Goal: Task Accomplishment & Management: Use online tool/utility

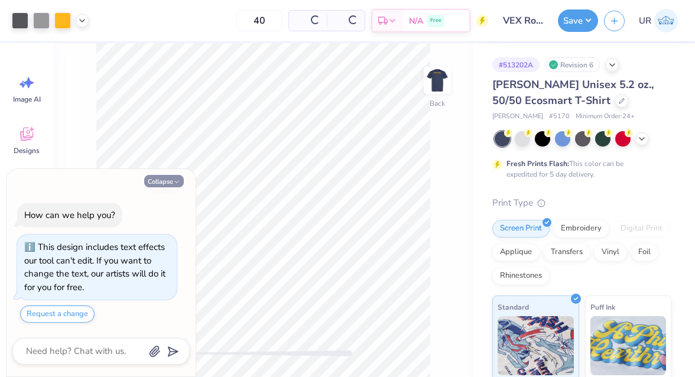
click at [176, 181] on icon "button" at bounding box center [176, 181] width 7 height 7
type textarea "x"
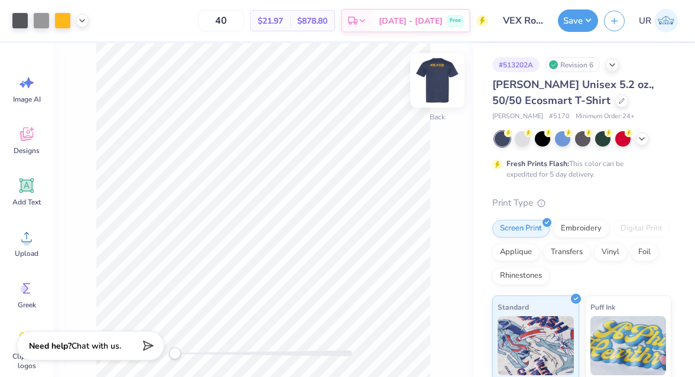
click at [439, 76] on img at bounding box center [436, 80] width 47 height 47
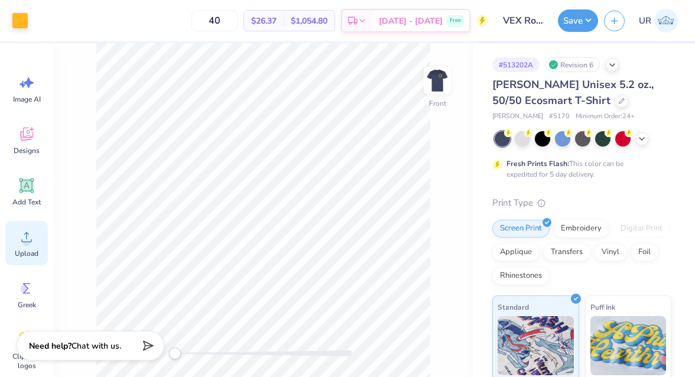
click at [24, 246] on div "Upload" at bounding box center [26, 243] width 43 height 44
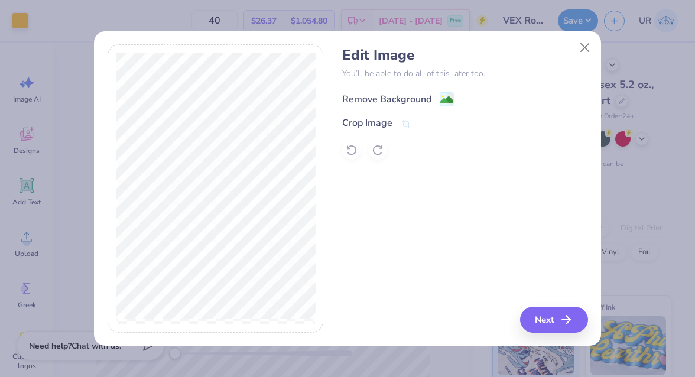
click at [377, 95] on div "Remove Background" at bounding box center [386, 99] width 89 height 14
click at [553, 312] on button "Next" at bounding box center [555, 320] width 68 height 26
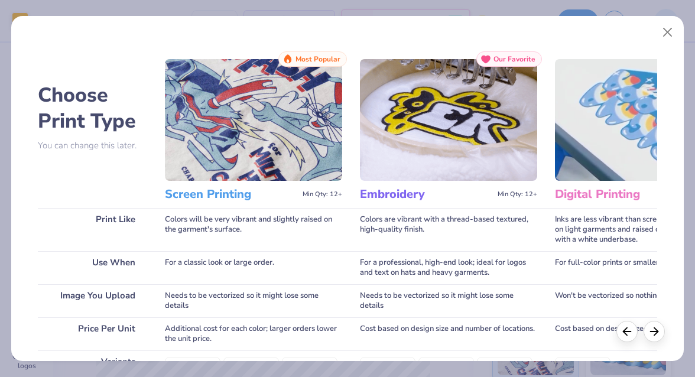
scroll to position [211, 0]
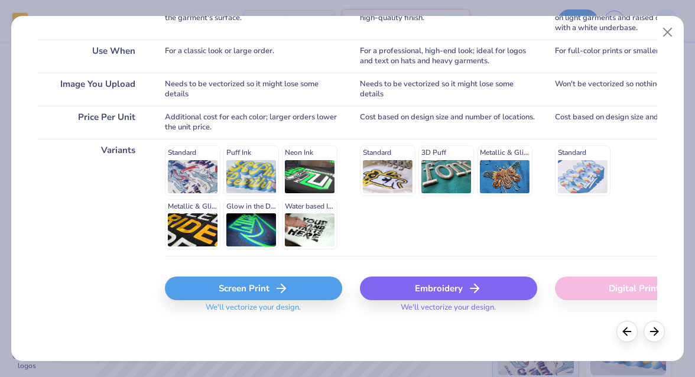
click at [274, 286] on icon at bounding box center [281, 288] width 14 height 14
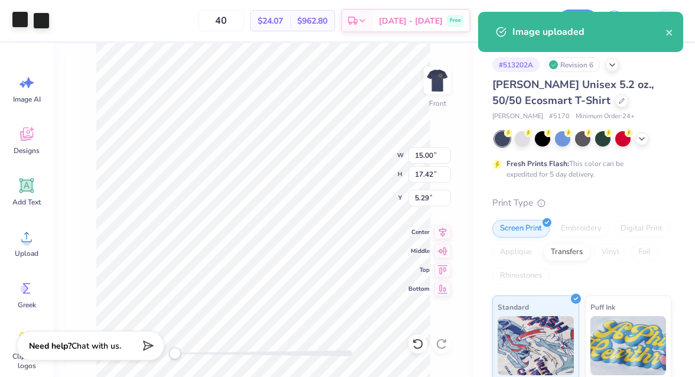
click at [23, 20] on div at bounding box center [20, 19] width 17 height 17
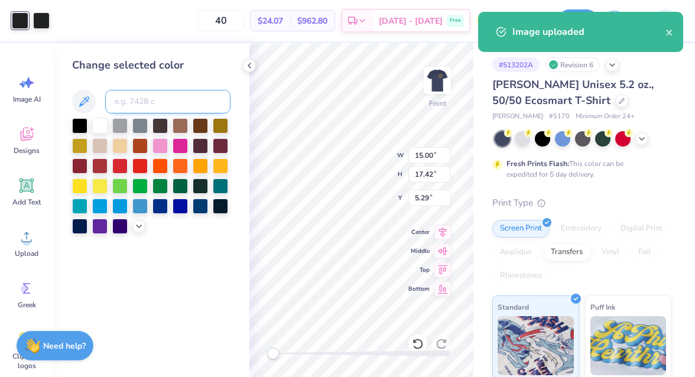
click at [131, 102] on input at bounding box center [167, 102] width 125 height 24
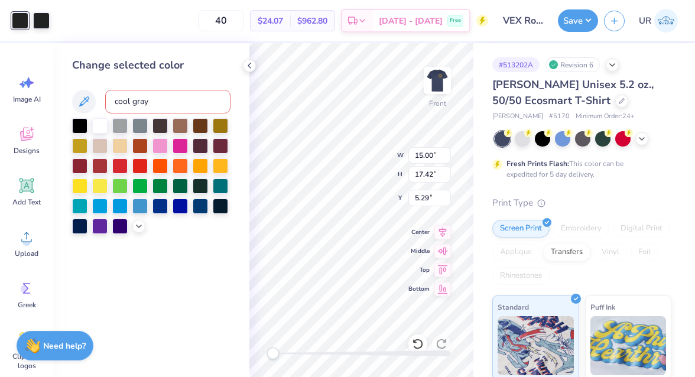
type input "cool gray 7"
click at [41, 17] on div at bounding box center [41, 19] width 17 height 17
click at [150, 98] on input at bounding box center [167, 102] width 125 height 24
type input "cool gray 7"
click at [244, 271] on div "Change selected color" at bounding box center [151, 210] width 196 height 334
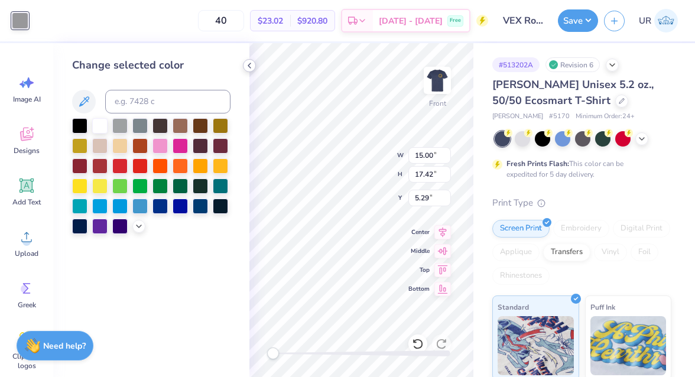
click at [247, 67] on icon at bounding box center [249, 65] width 9 height 9
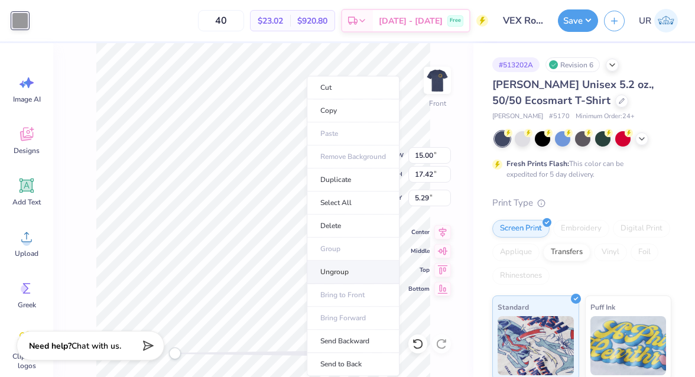
click at [337, 270] on li "Ungroup" at bounding box center [353, 271] width 93 height 23
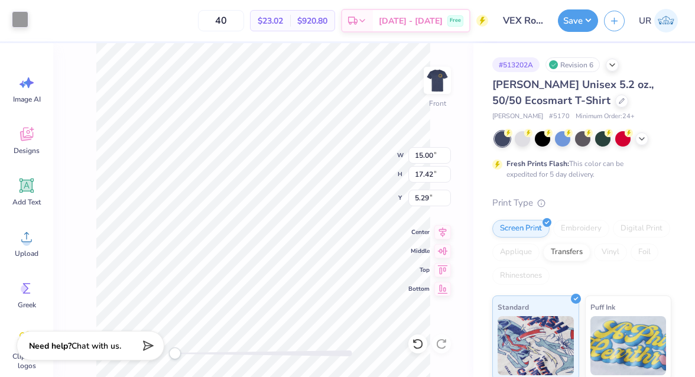
click at [15, 18] on div at bounding box center [20, 19] width 17 height 17
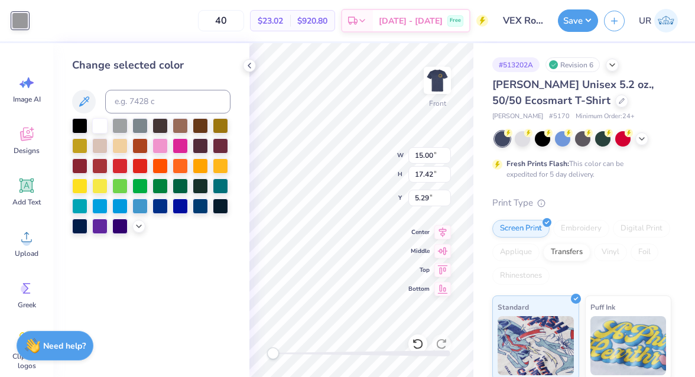
type input "8.75"
type input "1.80"
type input "2.92"
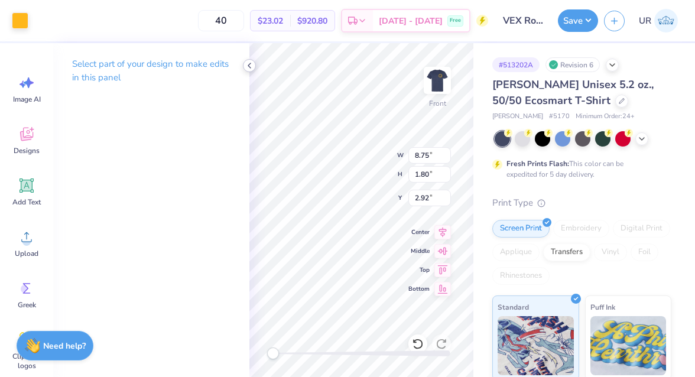
click at [247, 66] on icon at bounding box center [249, 65] width 9 height 9
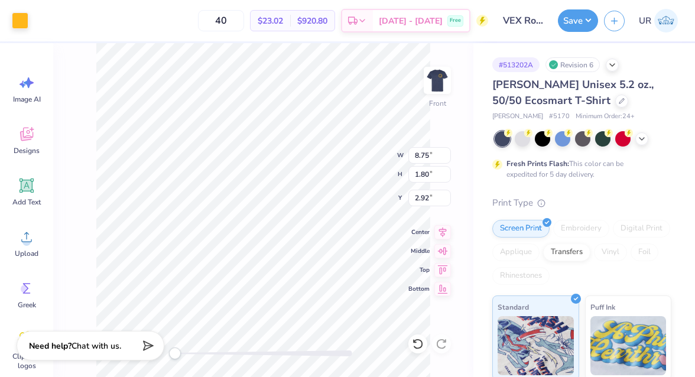
type input "15.00"
type input "17.42"
type input "5.29"
click at [15, 22] on div at bounding box center [20, 19] width 17 height 17
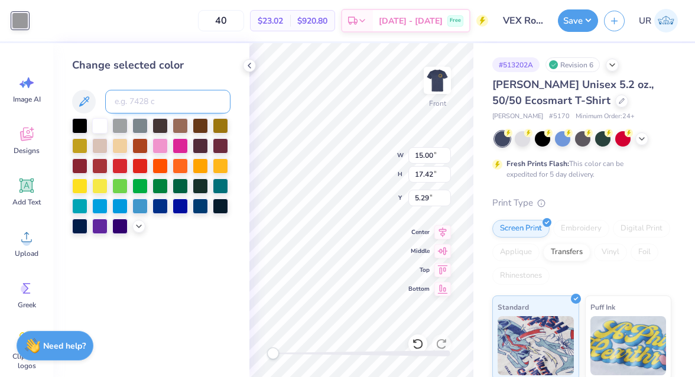
click at [118, 96] on input at bounding box center [167, 102] width 125 height 24
type input "1235"
click at [251, 66] on icon at bounding box center [249, 65] width 9 height 9
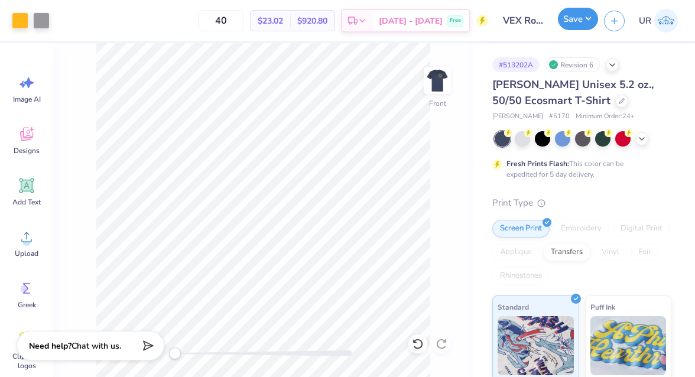
click at [574, 22] on button "Save" at bounding box center [578, 19] width 40 height 22
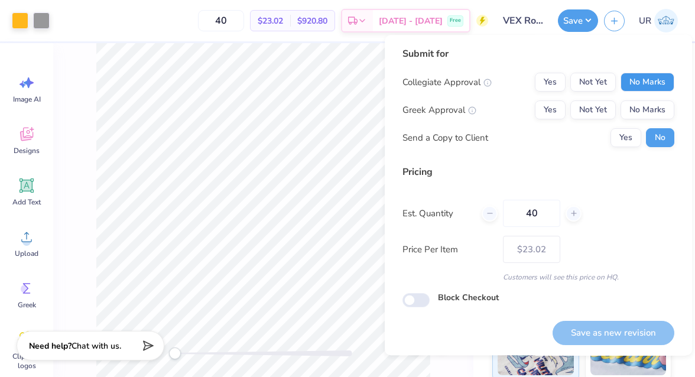
click at [643, 81] on button "No Marks" at bounding box center [647, 82] width 54 height 19
click at [642, 108] on button "No Marks" at bounding box center [647, 109] width 54 height 19
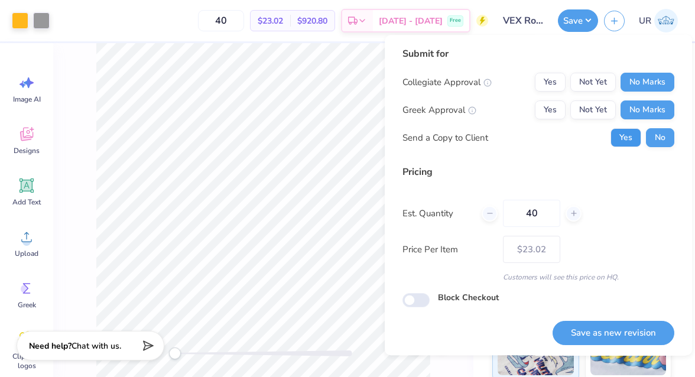
click at [628, 133] on button "Yes" at bounding box center [625, 137] width 31 height 19
click at [604, 334] on button "Save as new revision" at bounding box center [613, 333] width 122 height 24
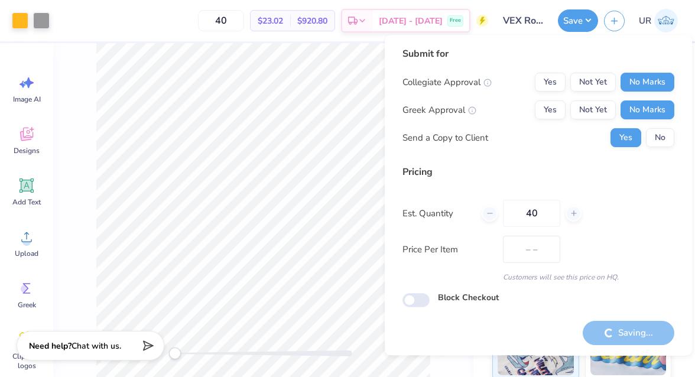
type input "$23.02"
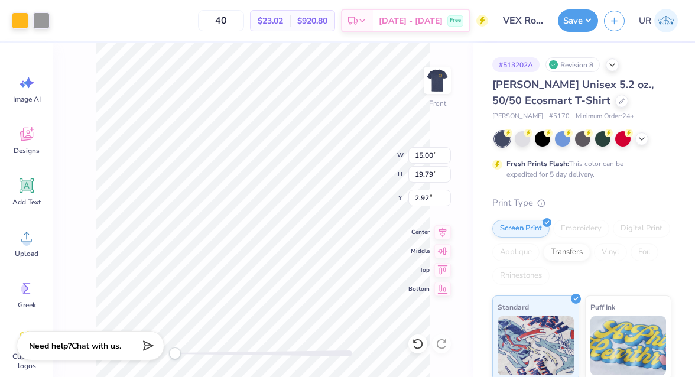
type input "3.00"
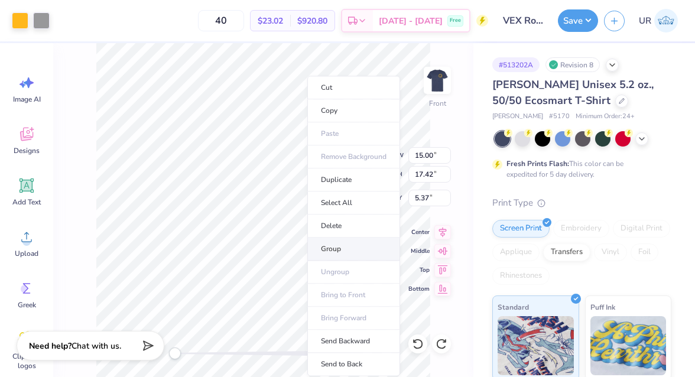
click at [338, 250] on li "Group" at bounding box center [353, 248] width 93 height 23
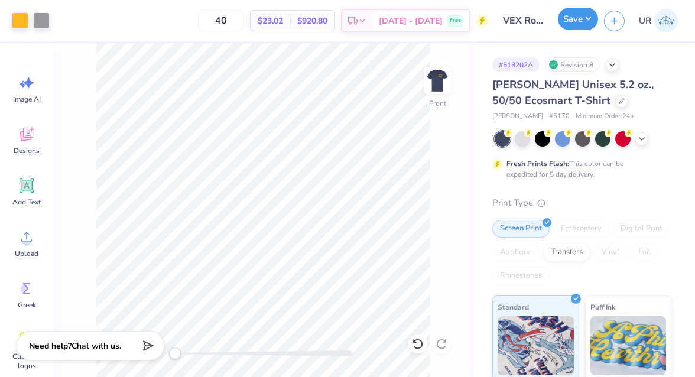
click at [566, 17] on button "Save" at bounding box center [578, 19] width 40 height 22
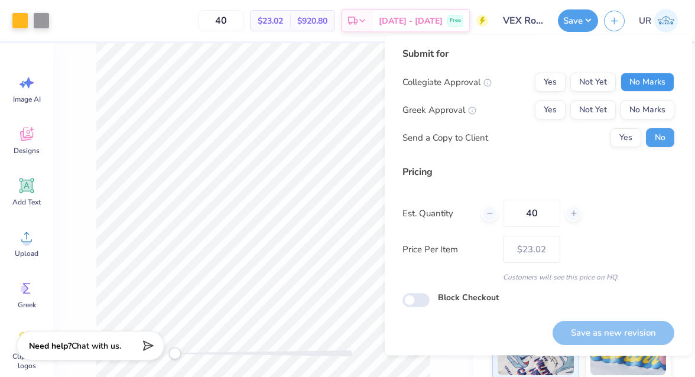
click at [637, 79] on button "No Marks" at bounding box center [647, 82] width 54 height 19
click at [640, 106] on button "No Marks" at bounding box center [647, 109] width 54 height 19
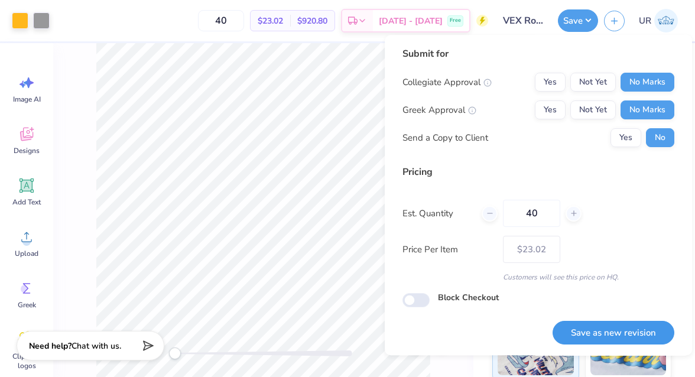
click at [589, 334] on button "Save as new revision" at bounding box center [613, 333] width 122 height 24
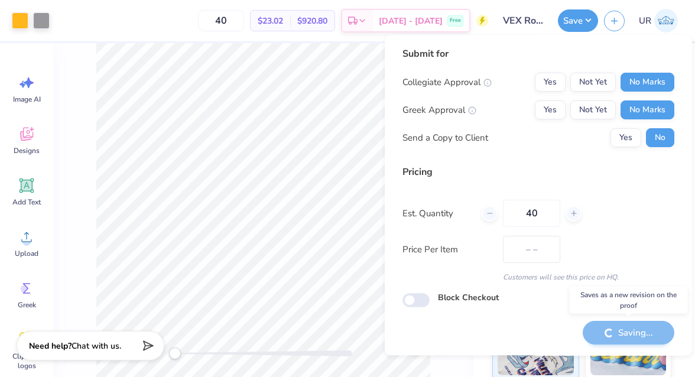
type input "$23.02"
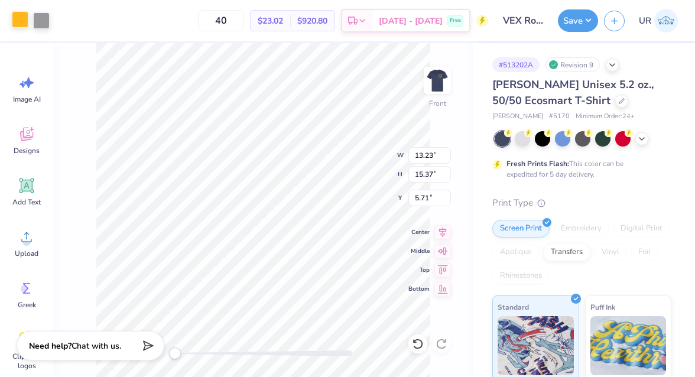
click at [12, 24] on div at bounding box center [20, 19] width 17 height 17
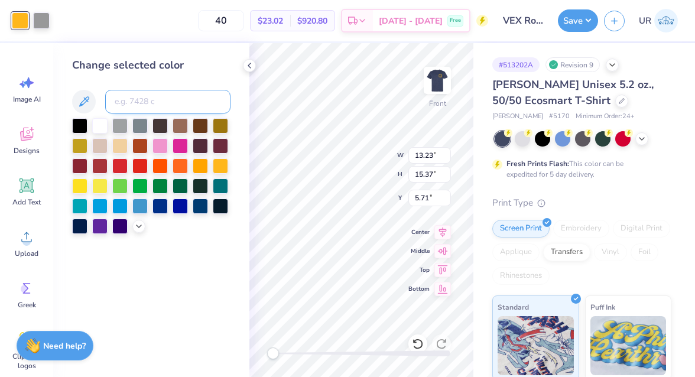
click at [146, 106] on input at bounding box center [167, 102] width 125 height 24
type input "cool gray 7"
click at [247, 63] on icon at bounding box center [249, 65] width 9 height 9
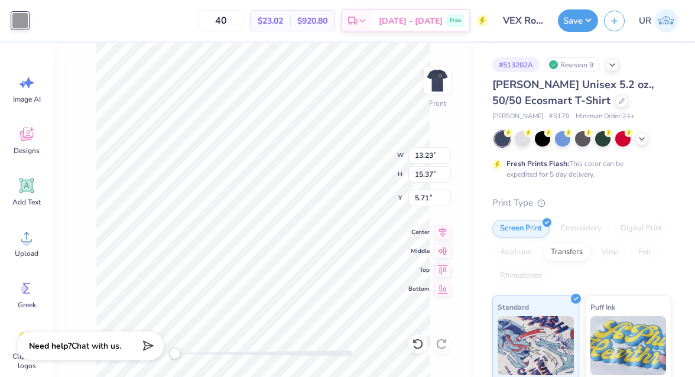
click at [578, 5] on div "Save UR" at bounding box center [626, 20] width 137 height 41
click at [582, 18] on button "Save" at bounding box center [578, 19] width 40 height 22
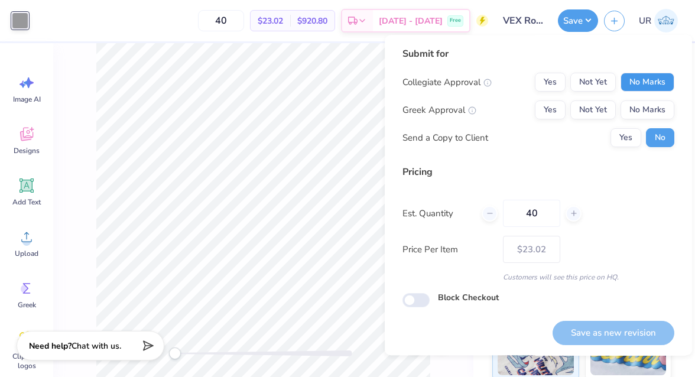
click at [646, 76] on button "No Marks" at bounding box center [647, 82] width 54 height 19
click at [643, 95] on div "Collegiate Approval Yes Not Yet No Marks Greek Approval Yes Not Yet No Marks Se…" at bounding box center [538, 110] width 272 height 74
click at [643, 98] on div "Collegiate Approval Yes Not Yet No Marks Greek Approval Yes Not Yet No Marks Se…" at bounding box center [538, 110] width 272 height 74
click at [642, 106] on button "No Marks" at bounding box center [647, 109] width 54 height 19
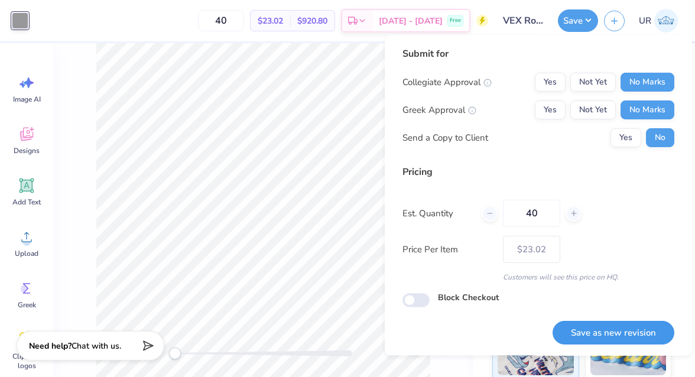
click at [579, 324] on button "Save as new revision" at bounding box center [613, 333] width 122 height 24
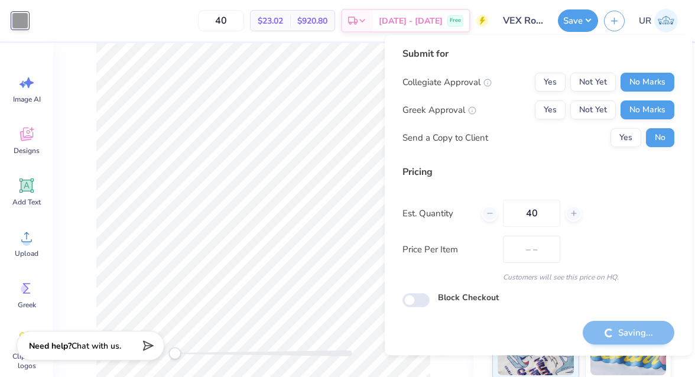
type input "$23.02"
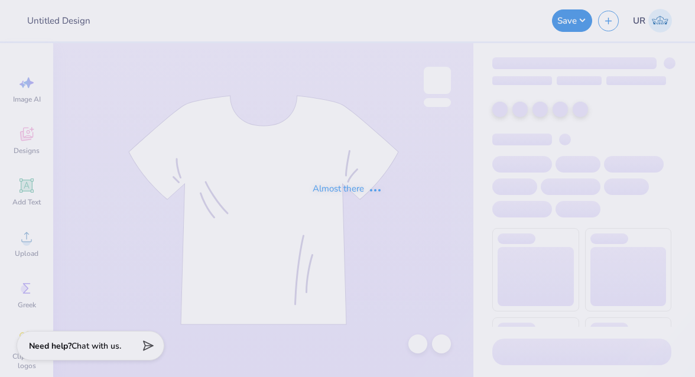
type input "VEX Robotics Shirt #2"
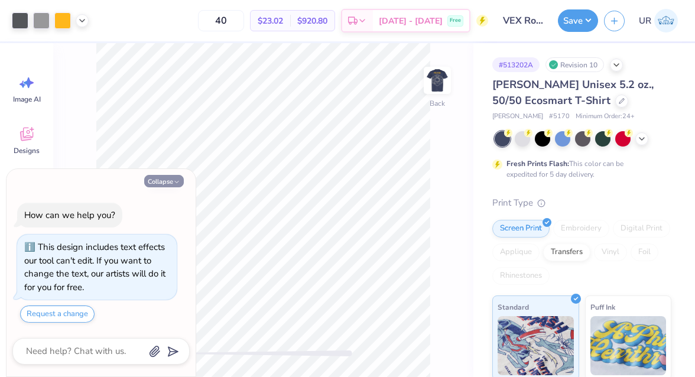
click at [165, 179] on button "Collapse" at bounding box center [164, 181] width 40 height 12
type textarea "x"
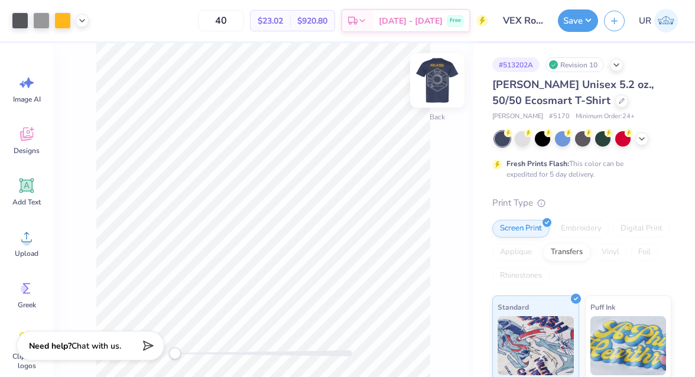
click at [445, 86] on img at bounding box center [436, 80] width 47 height 47
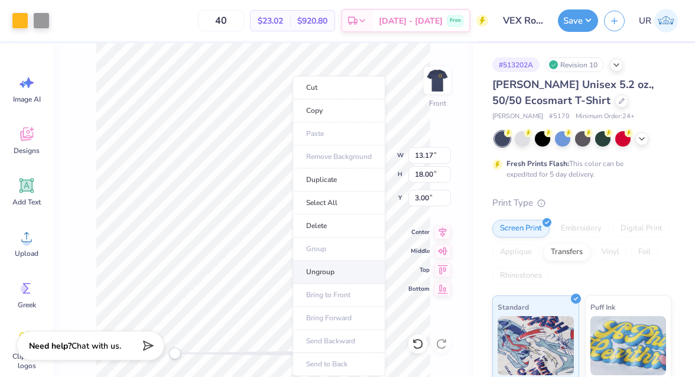
click at [325, 269] on li "Ungroup" at bounding box center [338, 271] width 93 height 23
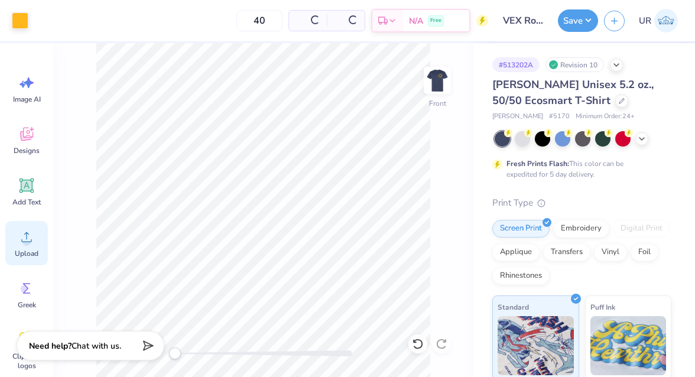
click at [32, 237] on icon at bounding box center [27, 237] width 18 height 18
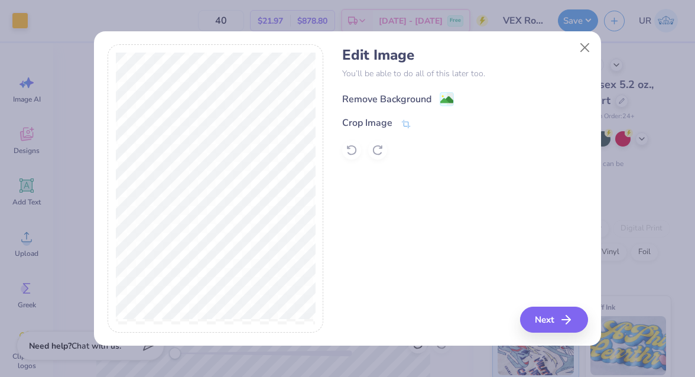
click at [390, 106] on div "Remove Background" at bounding box center [386, 99] width 89 height 14
click at [587, 49] on button "Close" at bounding box center [584, 47] width 22 height 22
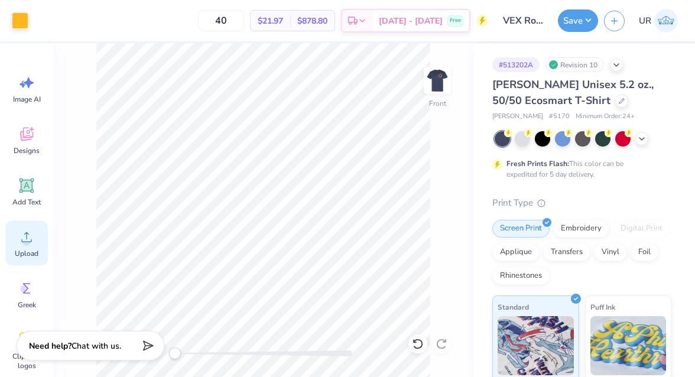
click at [19, 249] on span "Upload" at bounding box center [27, 253] width 24 height 9
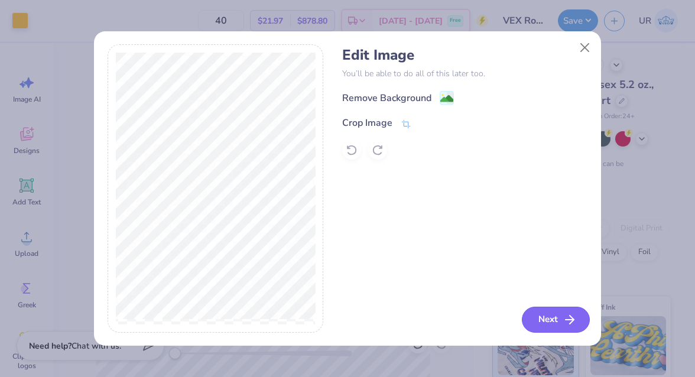
click at [529, 320] on button "Next" at bounding box center [555, 320] width 68 height 26
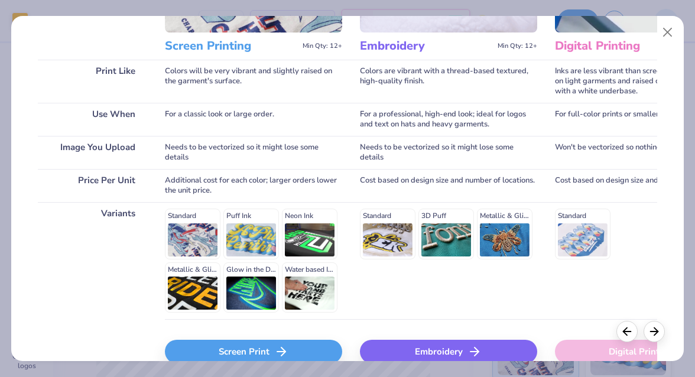
scroll to position [211, 0]
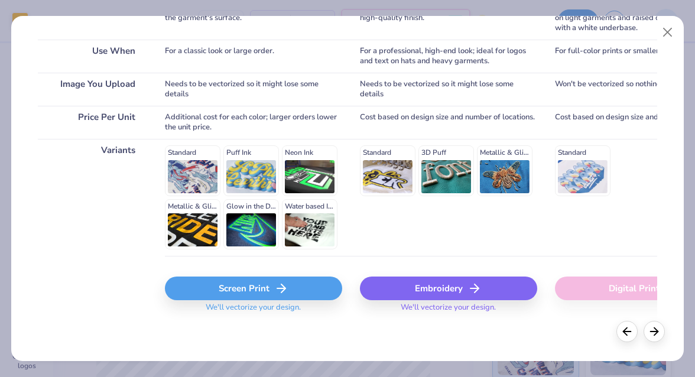
click at [301, 289] on div "Screen Print" at bounding box center [253, 288] width 177 height 24
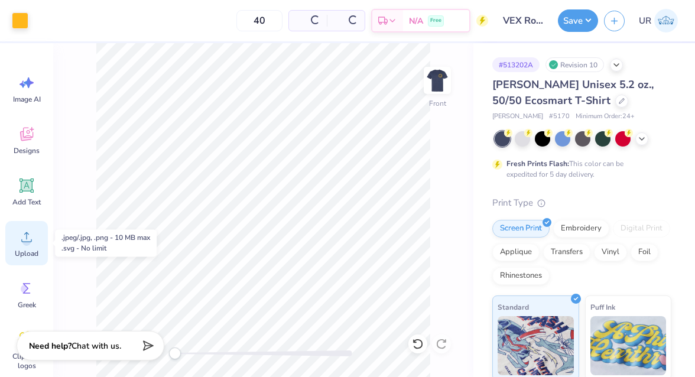
click at [30, 234] on icon at bounding box center [27, 237] width 18 height 18
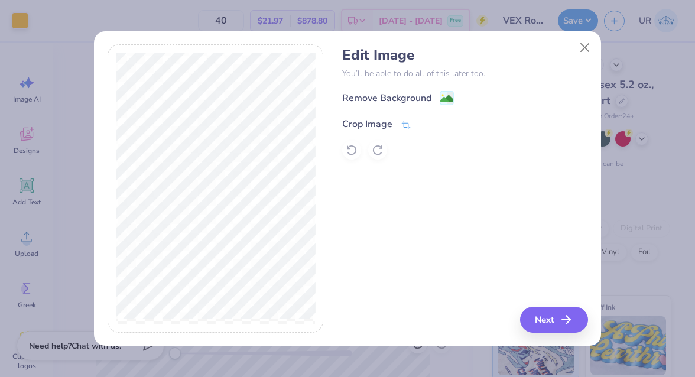
click at [370, 125] on div "Crop Image" at bounding box center [367, 124] width 50 height 14
click at [426, 126] on icon at bounding box center [425, 122] width 7 height 7
click at [419, 96] on div "Remove Background" at bounding box center [386, 99] width 89 height 14
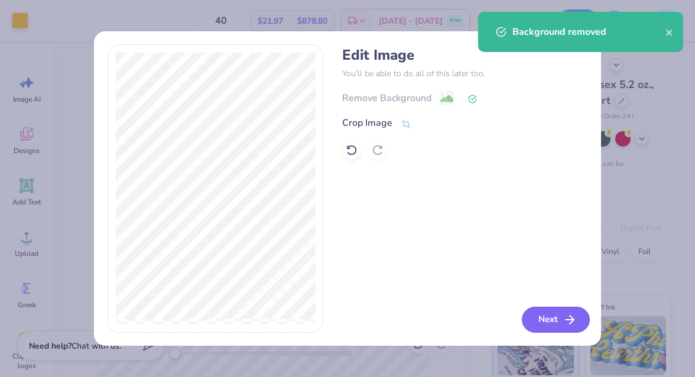
click at [537, 315] on button "Next" at bounding box center [555, 320] width 68 height 26
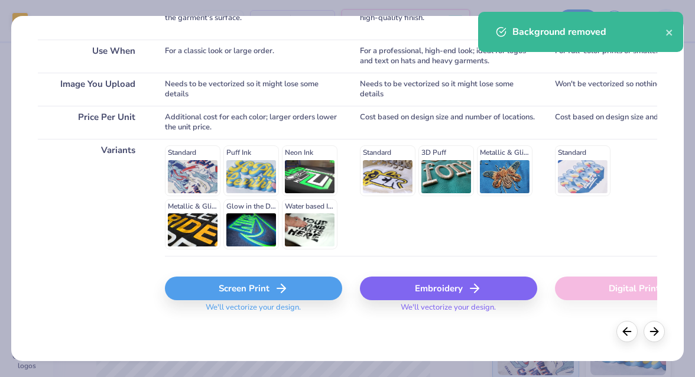
click at [239, 282] on div "Screen Print" at bounding box center [253, 288] width 177 height 24
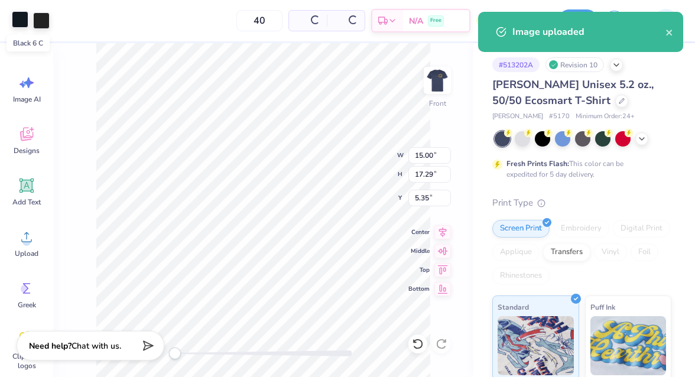
click at [19, 23] on div at bounding box center [20, 19] width 17 height 17
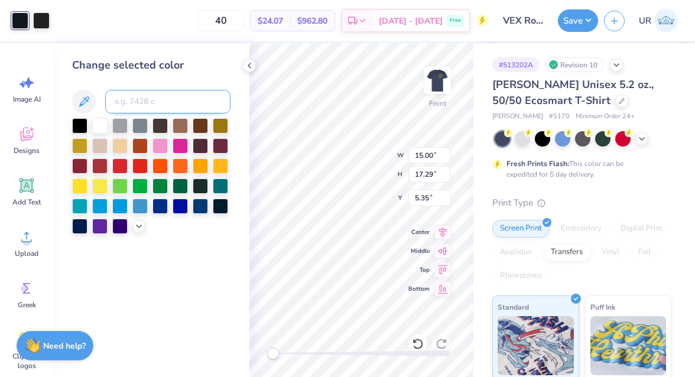
click at [144, 95] on input at bounding box center [167, 102] width 125 height 24
type input "cool gray 7"
click at [38, 26] on div at bounding box center [41, 19] width 17 height 17
click at [135, 96] on input at bounding box center [167, 102] width 125 height 24
type input "cool gray 7"
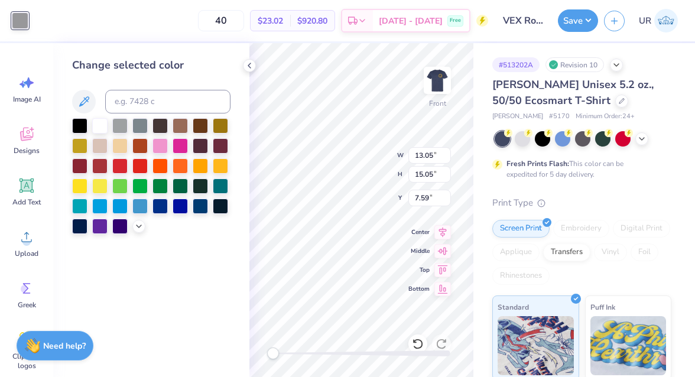
type input "13.05"
type input "15.05"
type input "7.59"
click at [254, 67] on div at bounding box center [249, 65] width 13 height 13
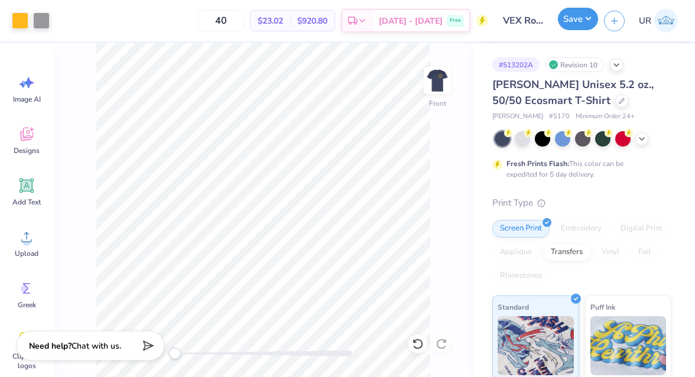
click at [570, 25] on button "Save" at bounding box center [578, 19] width 40 height 22
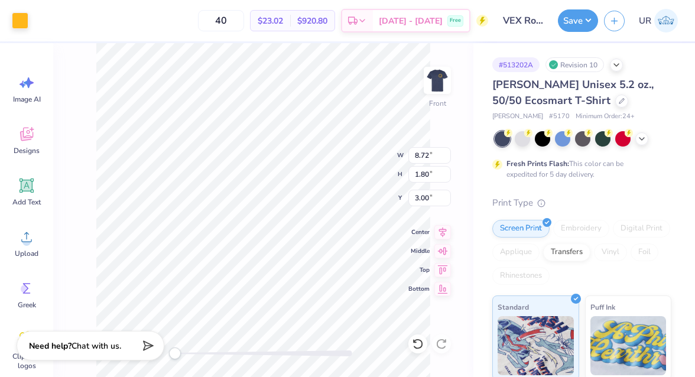
type input "3.31"
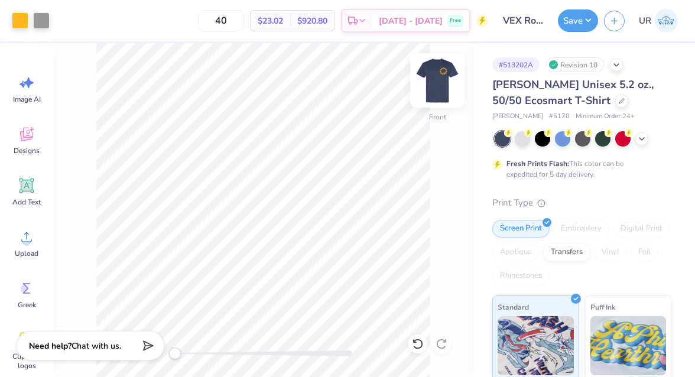
click at [438, 77] on img at bounding box center [436, 80] width 47 height 47
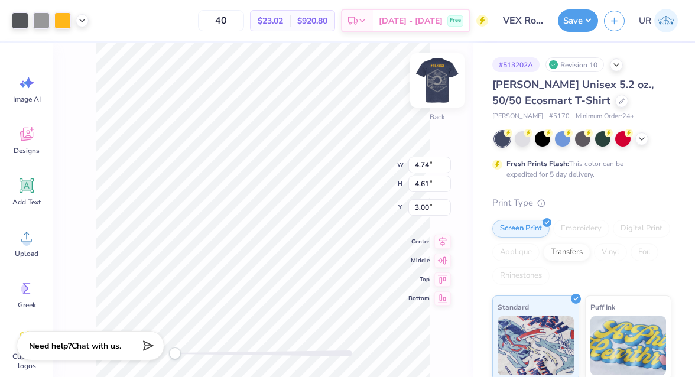
type input "5.01"
type input "4.88"
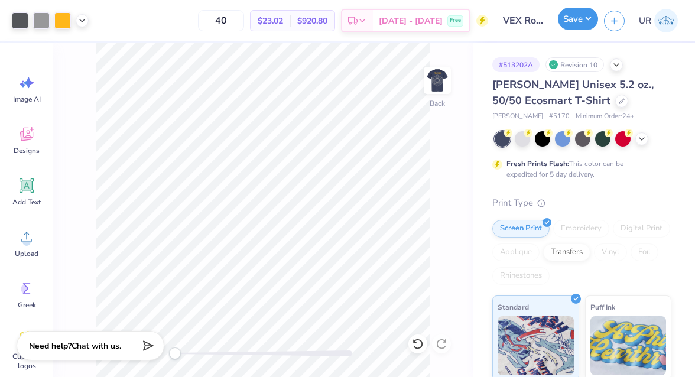
click at [581, 29] on button "Save" at bounding box center [578, 19] width 40 height 22
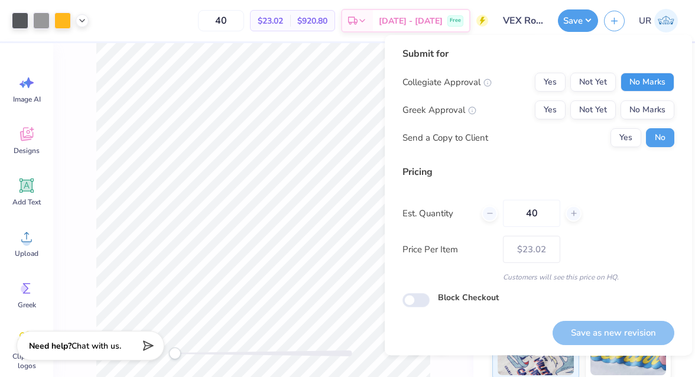
click at [637, 77] on button "No Marks" at bounding box center [647, 82] width 54 height 19
click at [648, 105] on button "No Marks" at bounding box center [647, 109] width 54 height 19
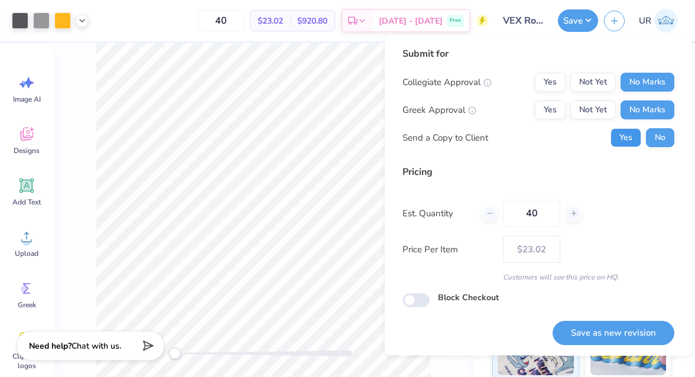
click at [624, 137] on button "Yes" at bounding box center [625, 137] width 31 height 19
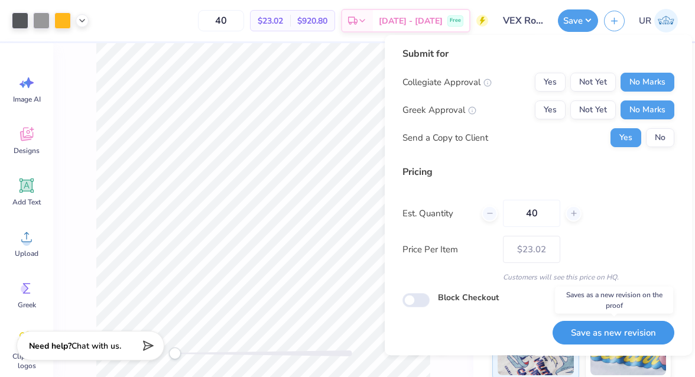
click at [590, 332] on button "Save as new revision" at bounding box center [613, 333] width 122 height 24
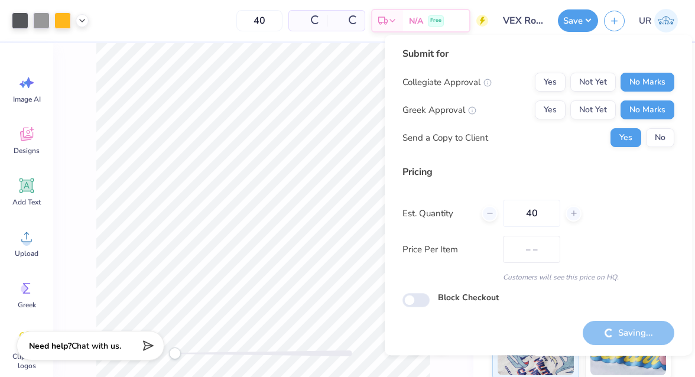
type input "$23.02"
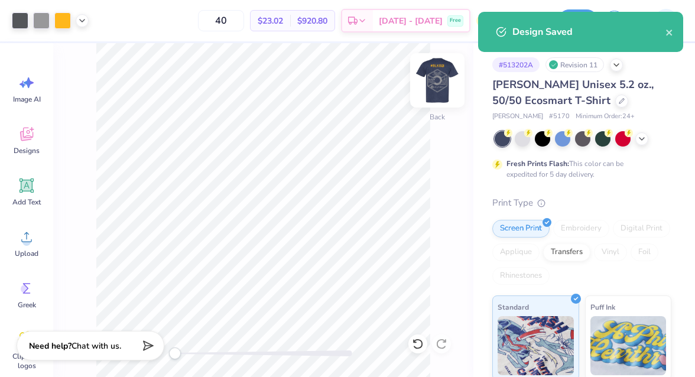
click at [434, 88] on img at bounding box center [436, 80] width 47 height 47
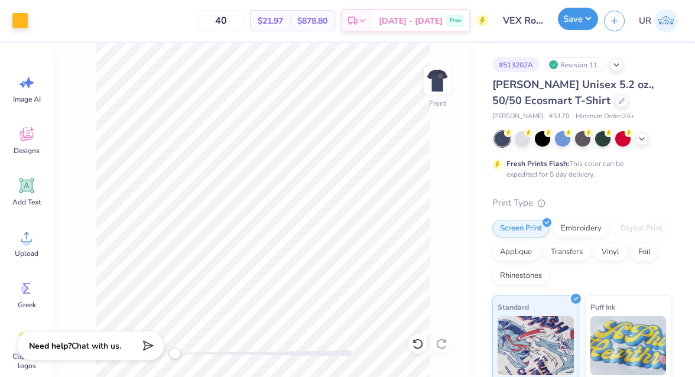
click at [586, 13] on button "Save" at bounding box center [578, 19] width 40 height 22
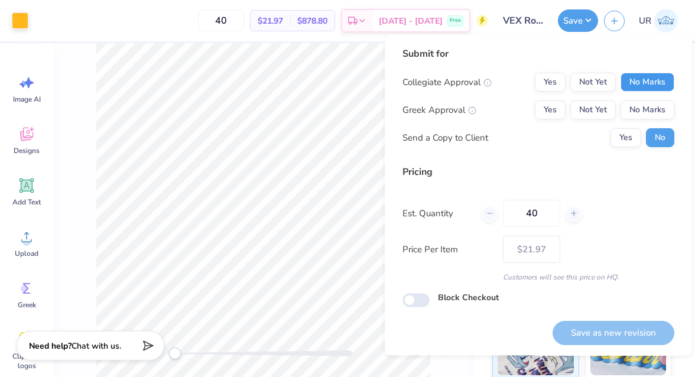
click at [629, 80] on button "No Marks" at bounding box center [647, 82] width 54 height 19
click at [633, 116] on button "No Marks" at bounding box center [647, 109] width 54 height 19
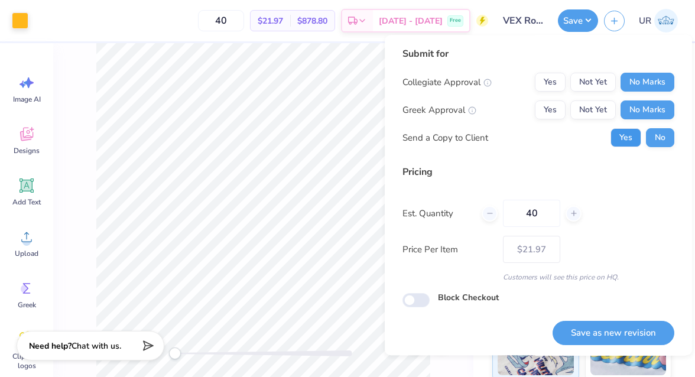
click at [624, 145] on button "Yes" at bounding box center [625, 137] width 31 height 19
click at [576, 322] on button "Save as new revision" at bounding box center [613, 333] width 122 height 24
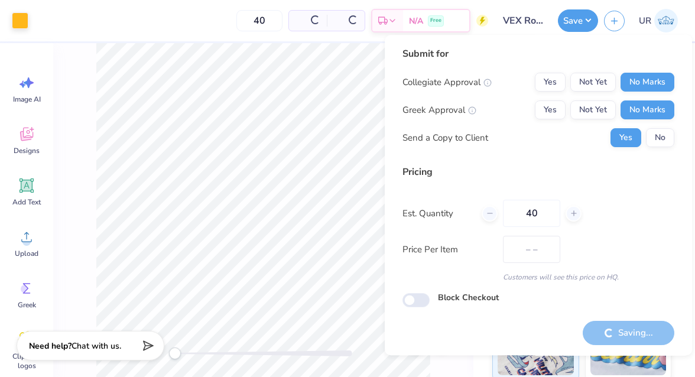
type input "$21.97"
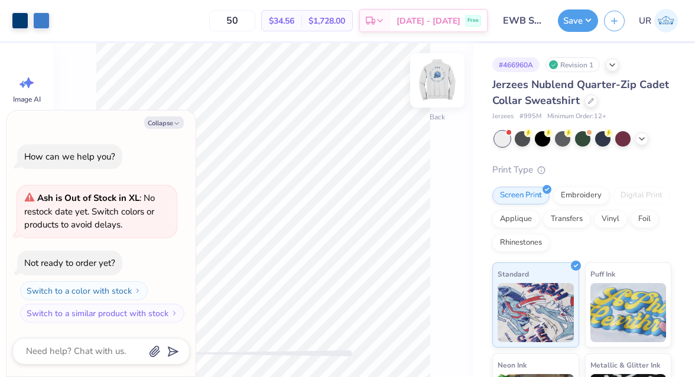
click at [441, 71] on img at bounding box center [436, 80] width 47 height 47
click at [166, 128] on button "Collapse" at bounding box center [164, 122] width 40 height 12
type textarea "x"
